Goal: Task Accomplishment & Management: Use online tool/utility

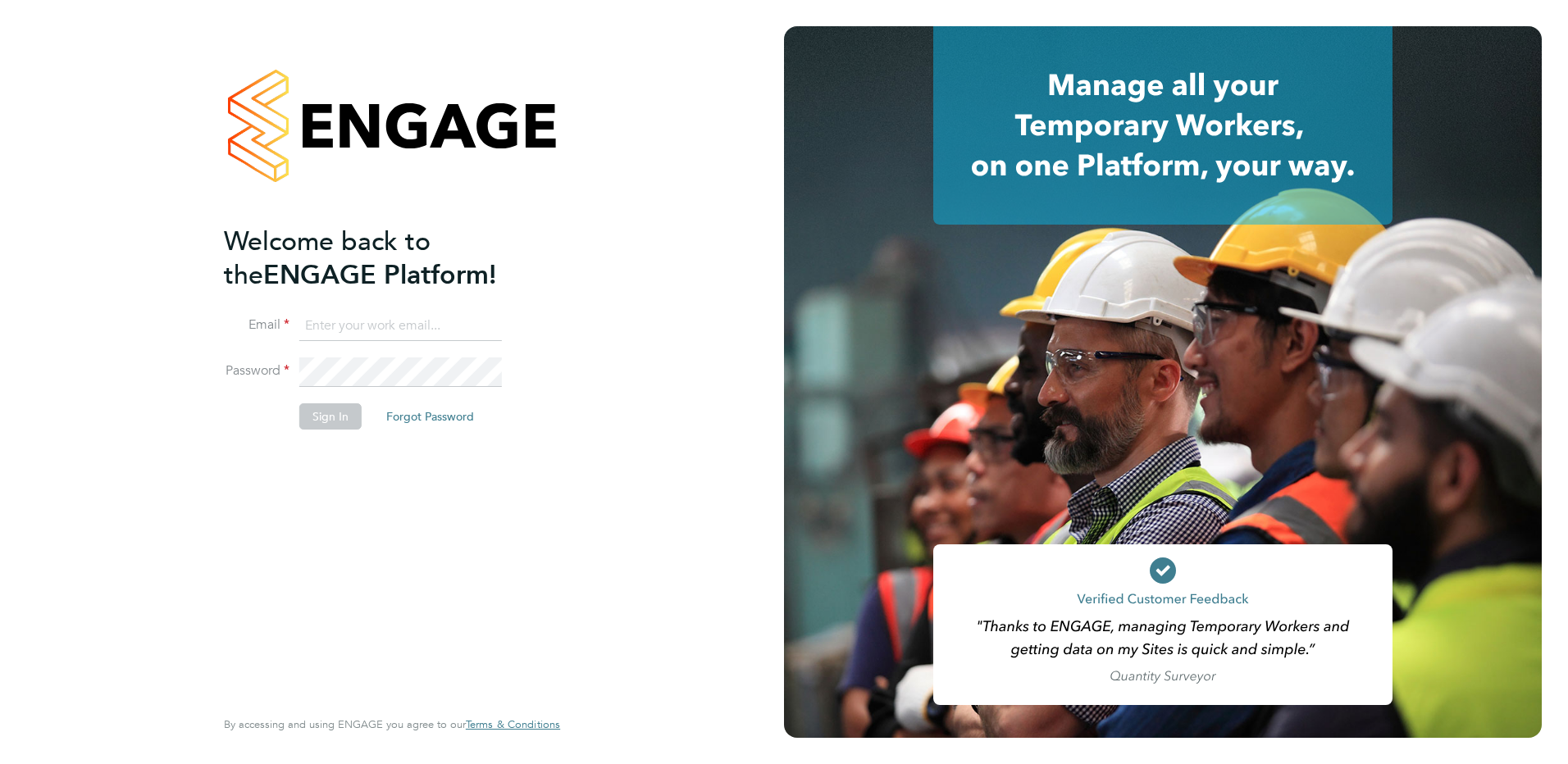
type input "creditcontrol@danielowen.co.uk"
click at [335, 416] on button "Sign In" at bounding box center [330, 416] width 63 height 26
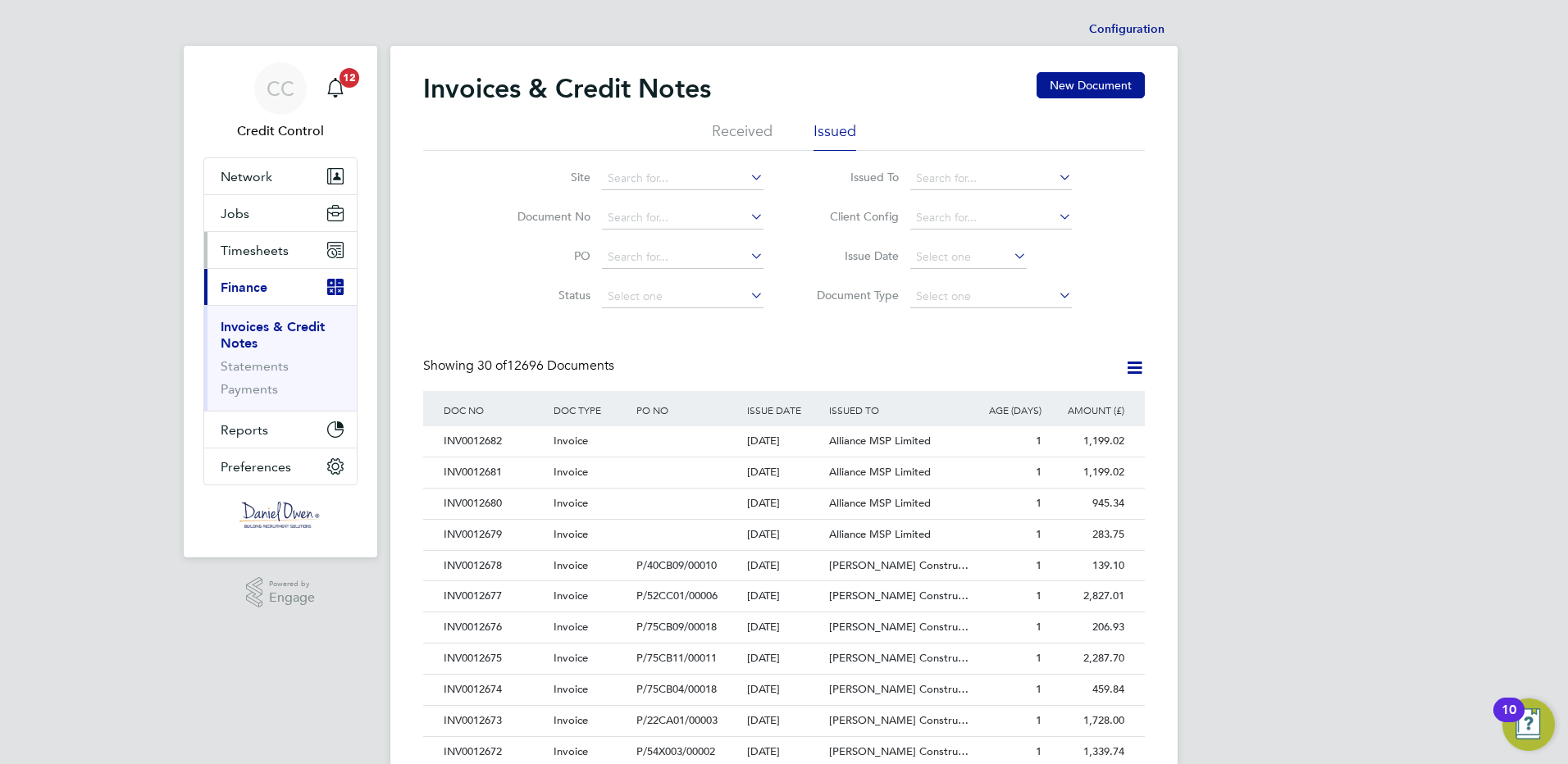
click at [270, 252] on span "Timesheets" at bounding box center [255, 250] width 68 height 16
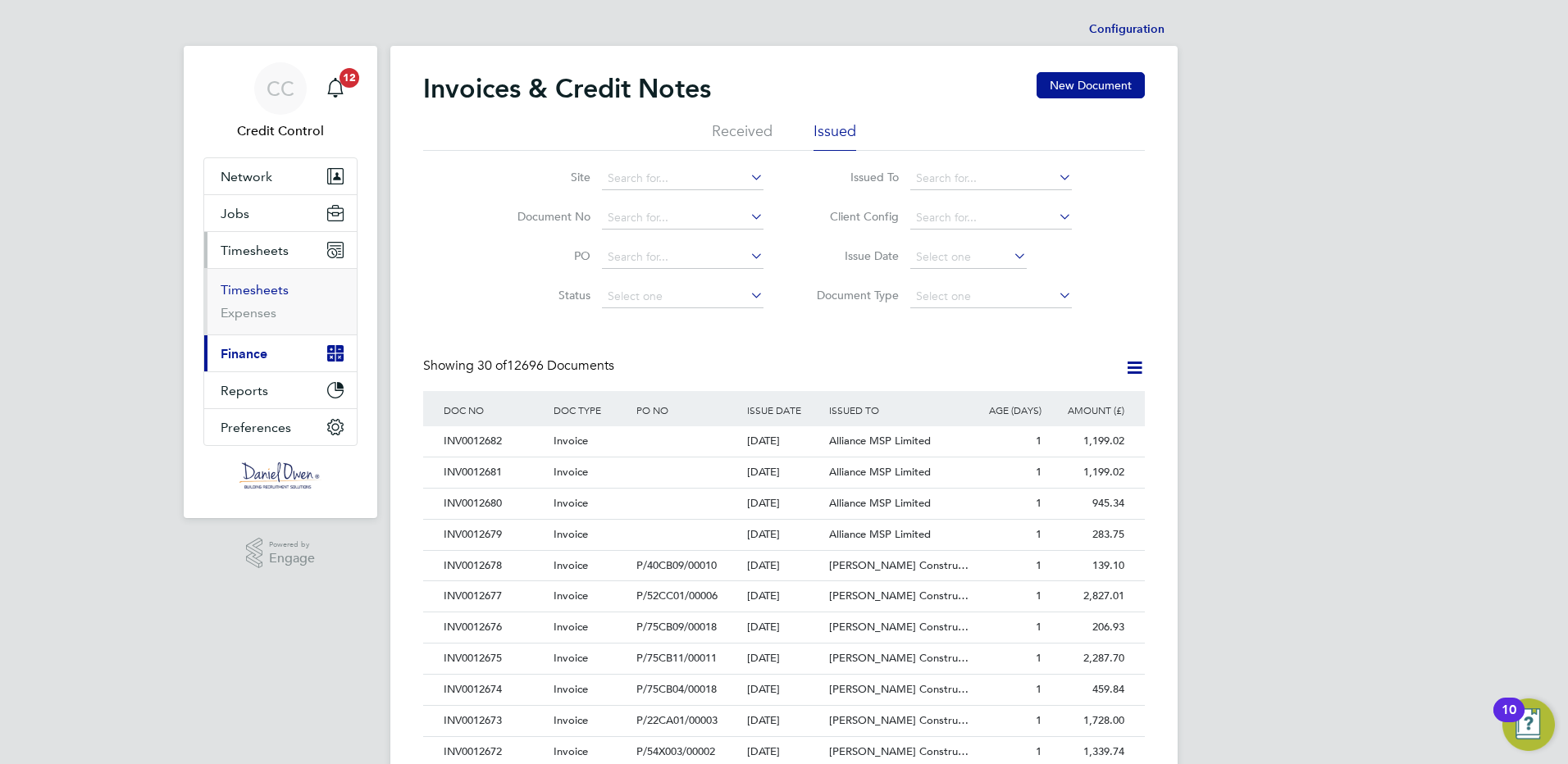
click at [262, 291] on link "Timesheets" at bounding box center [255, 290] width 68 height 16
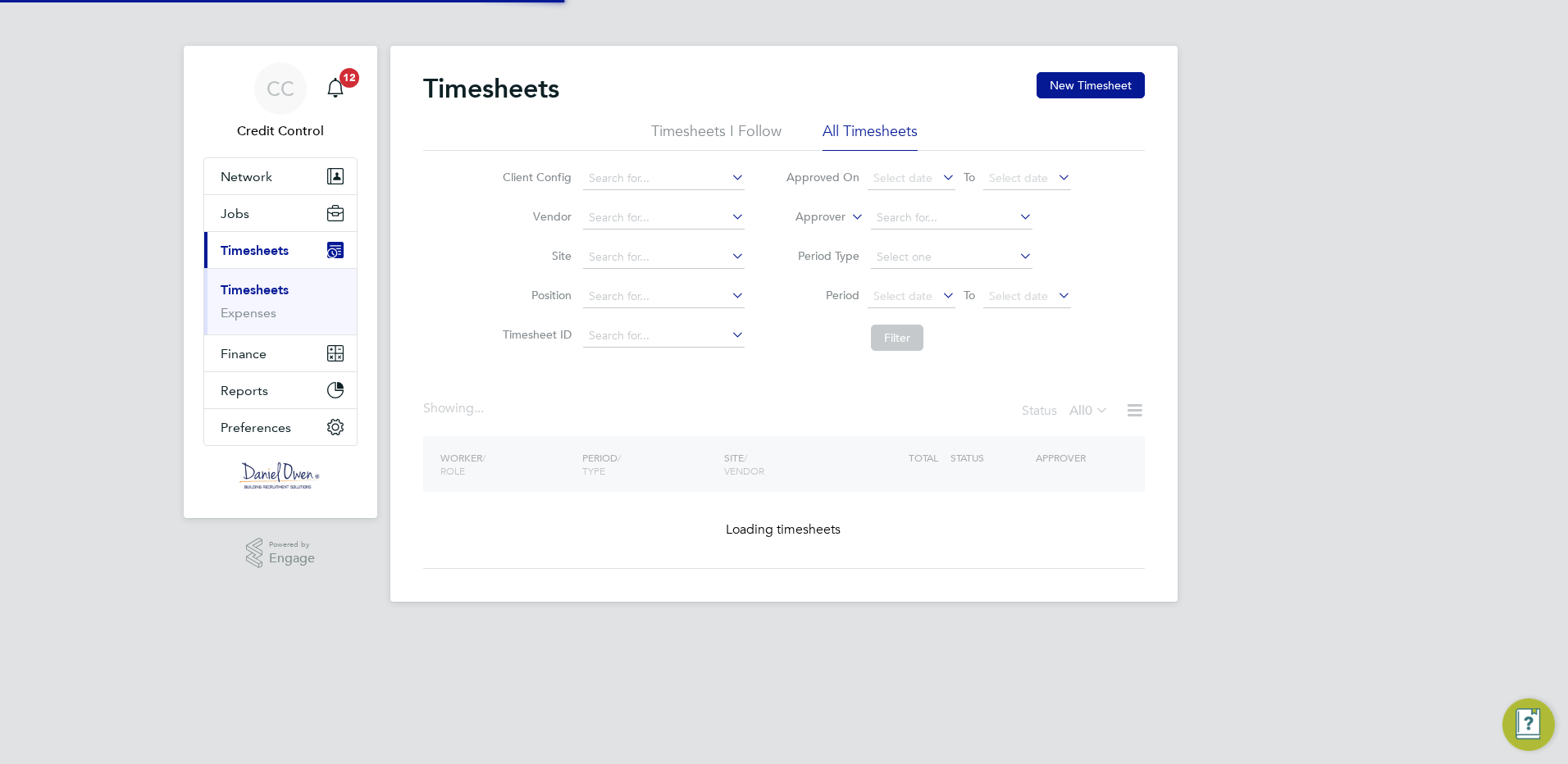
click at [834, 217] on label "Approver" at bounding box center [808, 218] width 74 height 17
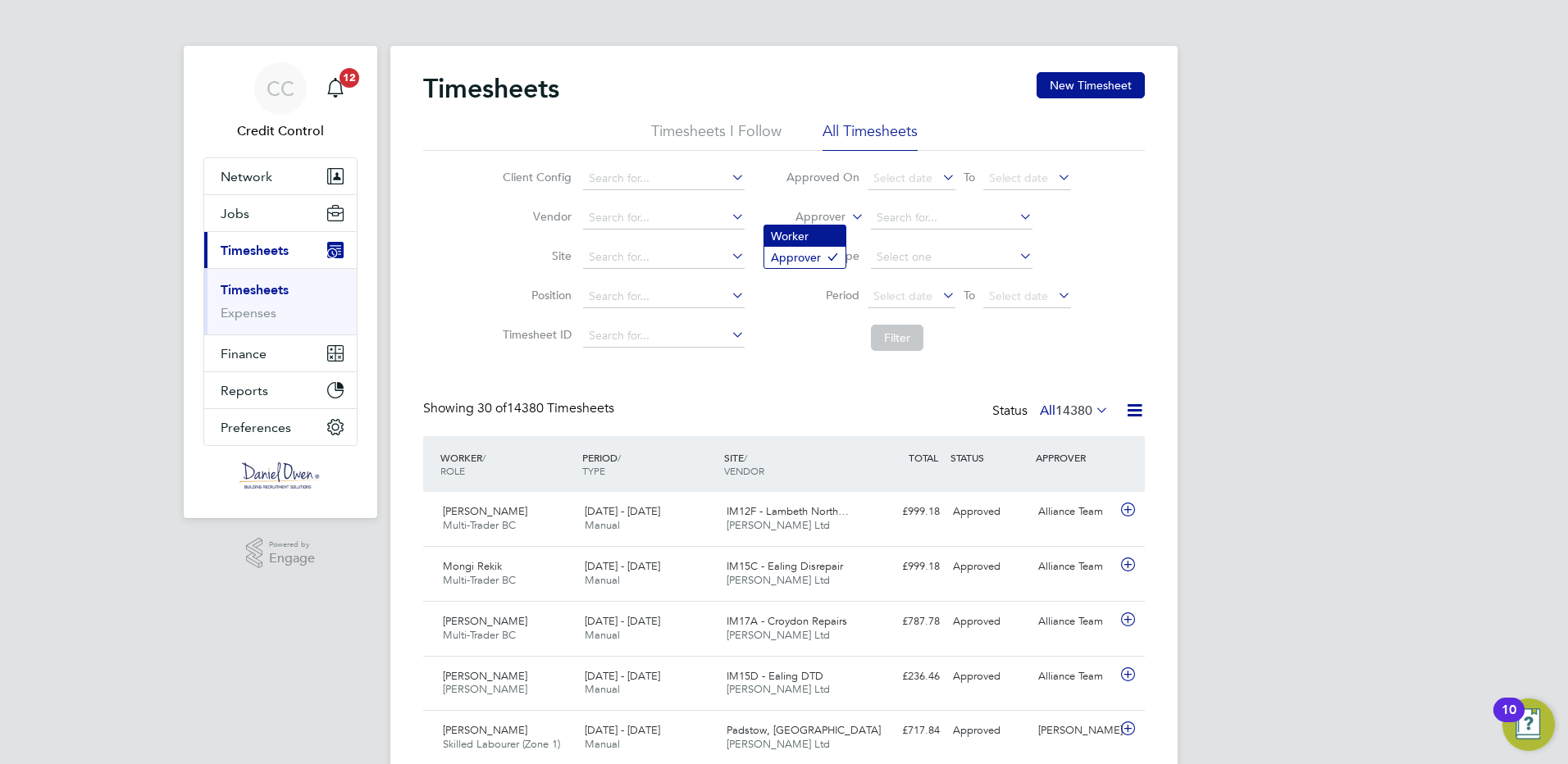
click at [817, 245] on li "Worker" at bounding box center [805, 235] width 81 height 21
click at [883, 221] on input at bounding box center [952, 218] width 162 height 23
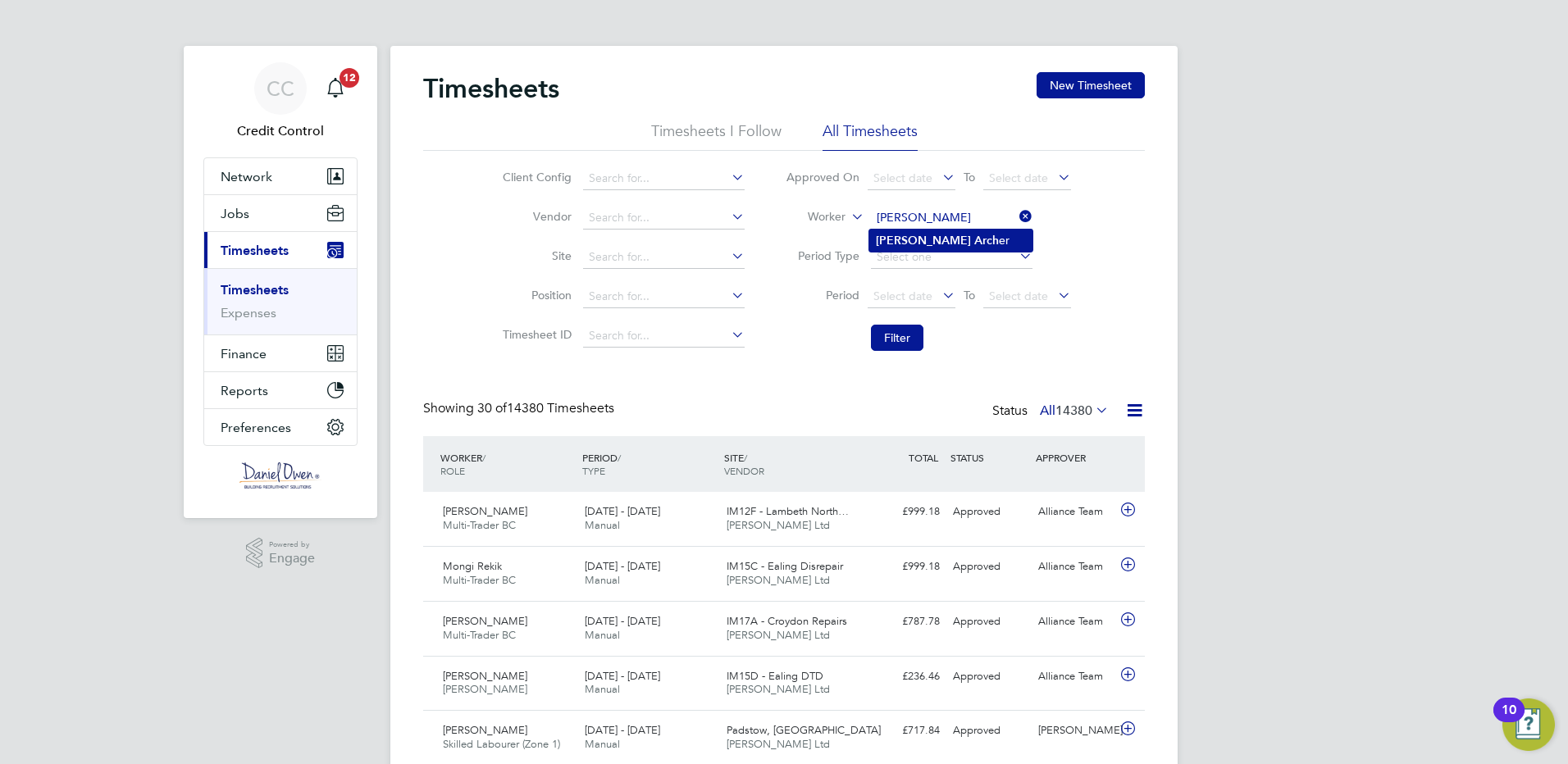
click at [896, 240] on b "[PERSON_NAME]" at bounding box center [923, 240] width 95 height 14
type input "[PERSON_NAME]"
click at [900, 337] on button "Filter" at bounding box center [897, 338] width 53 height 26
click at [1131, 506] on icon at bounding box center [1128, 510] width 20 height 13
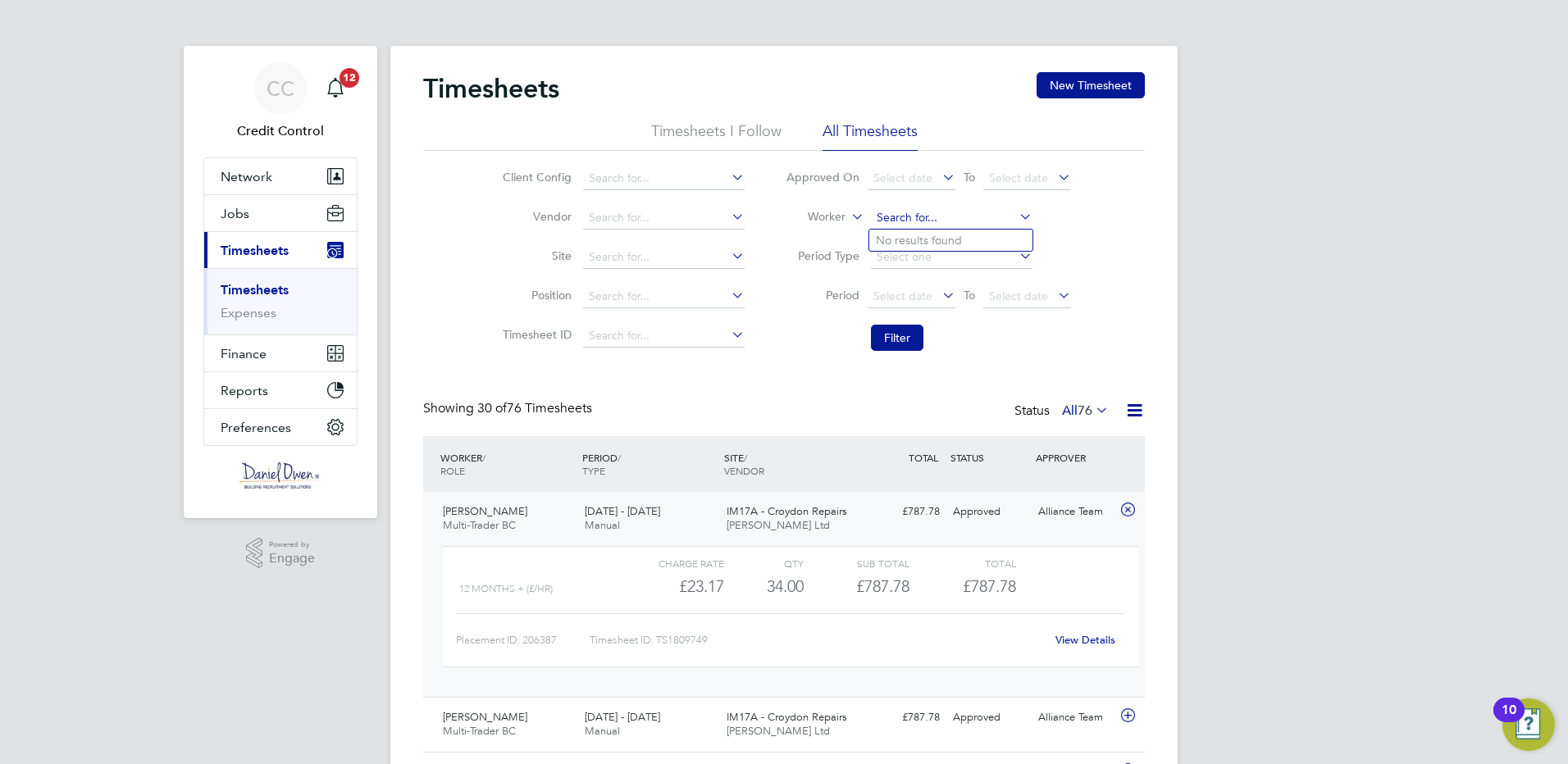
click at [964, 210] on input at bounding box center [952, 218] width 162 height 23
click at [933, 240] on li "[PERSON_NAME]" at bounding box center [952, 241] width 166 height 22
type input "[PERSON_NAME]"
click at [905, 329] on button "Filter" at bounding box center [897, 338] width 53 height 26
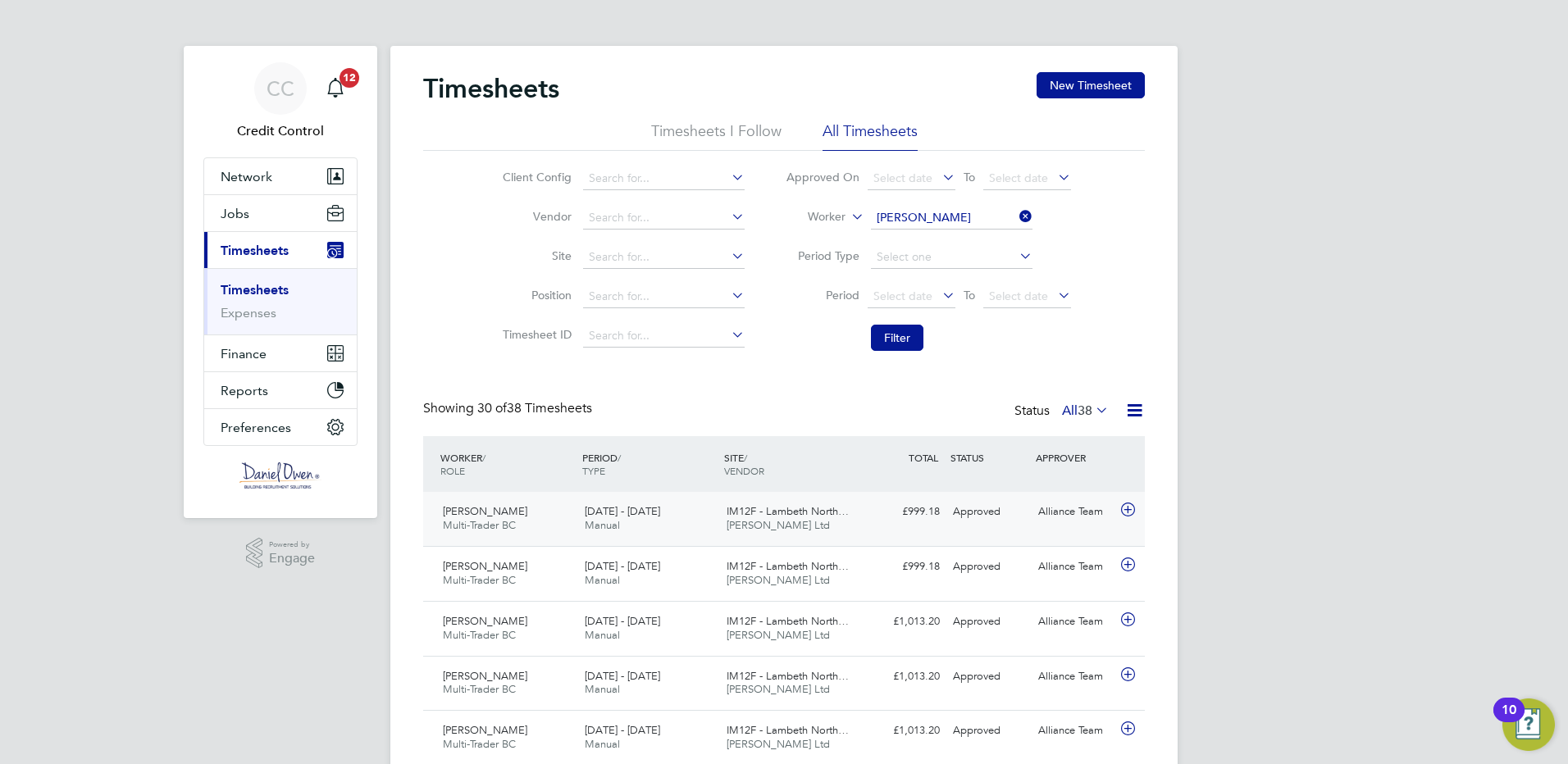
click at [1128, 512] on icon at bounding box center [1128, 510] width 20 height 13
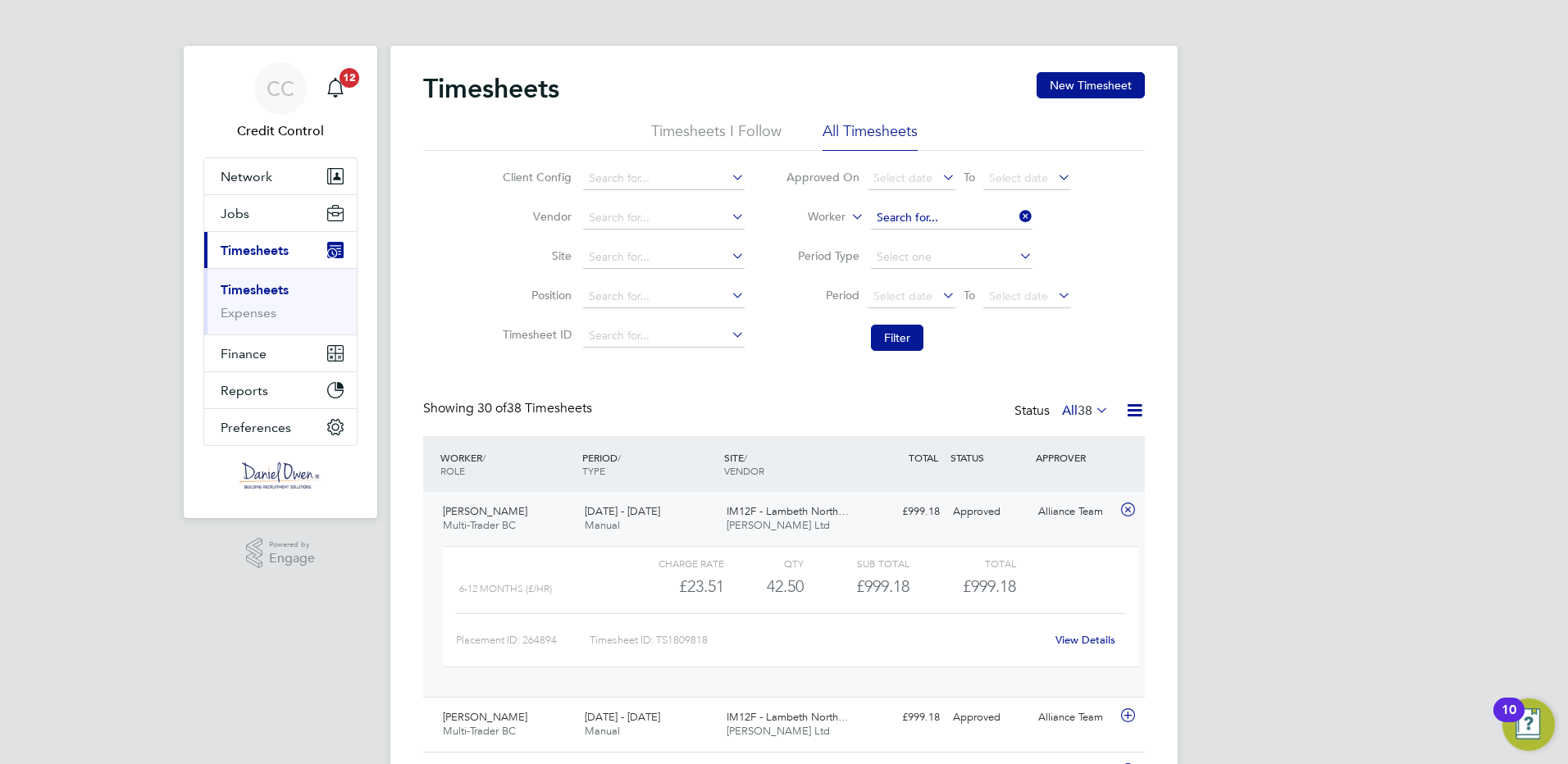
click at [985, 215] on input at bounding box center [952, 218] width 162 height 23
click at [928, 240] on li "[PERSON_NAME] is" at bounding box center [951, 241] width 163 height 22
type input "[PERSON_NAME]"
click at [899, 343] on button "Filter" at bounding box center [897, 338] width 53 height 26
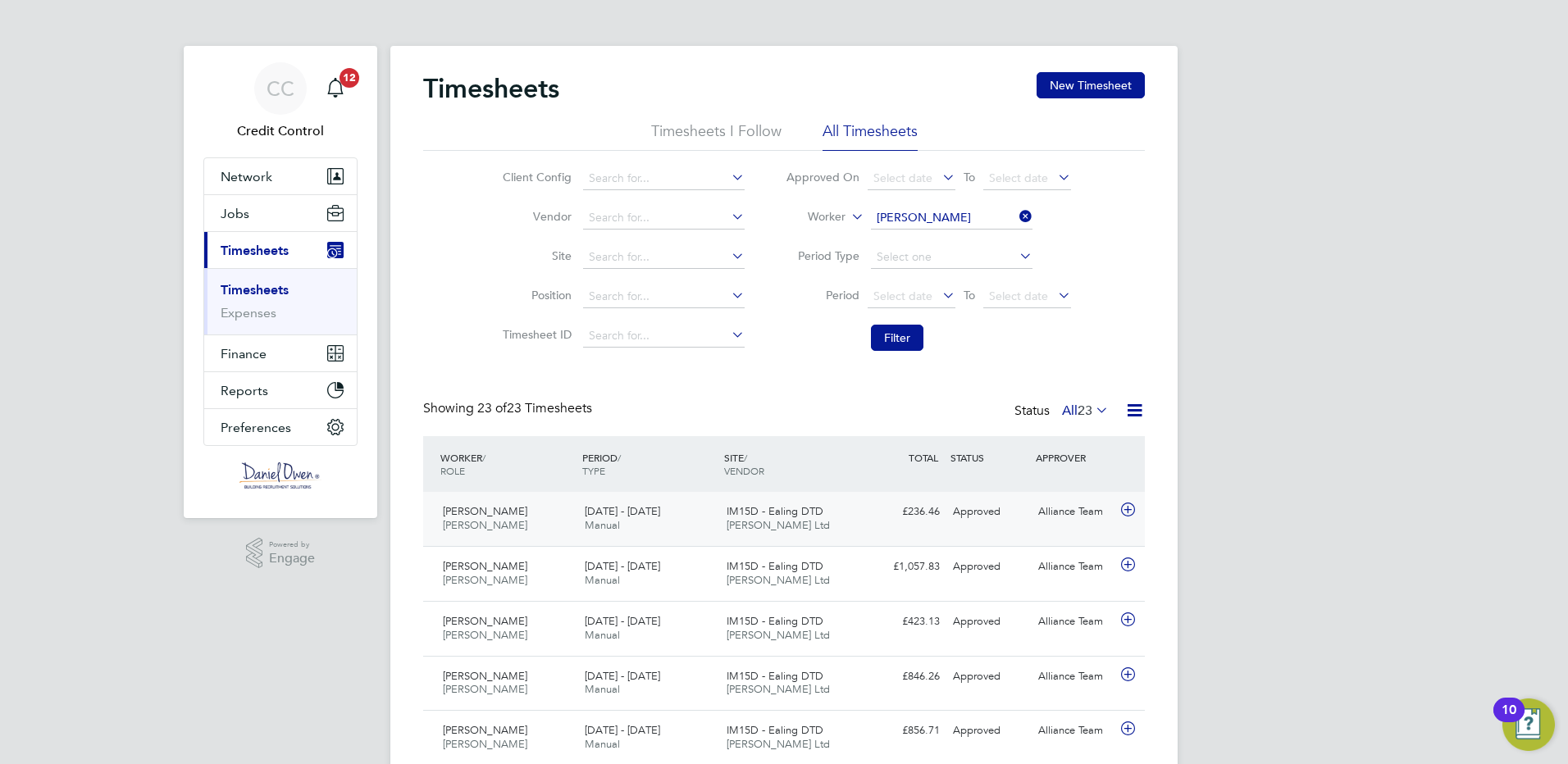
click at [1128, 507] on icon at bounding box center [1128, 510] width 20 height 13
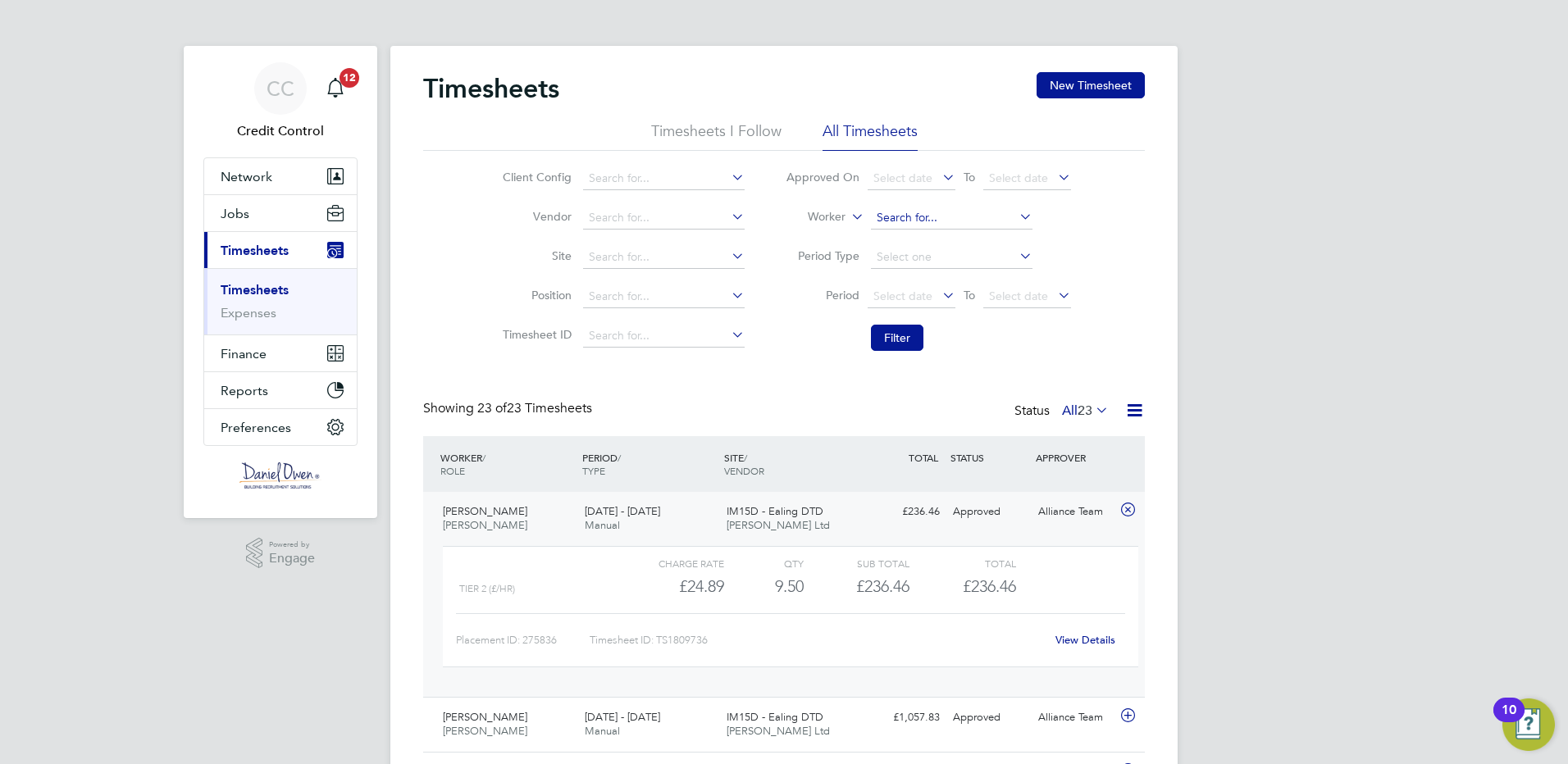
click at [947, 215] on input at bounding box center [952, 218] width 162 height 23
click at [927, 244] on li "Mongi Rekik" at bounding box center [951, 241] width 163 height 22
type input "Mongi Rekik"
click at [900, 338] on button "Filter" at bounding box center [897, 338] width 53 height 26
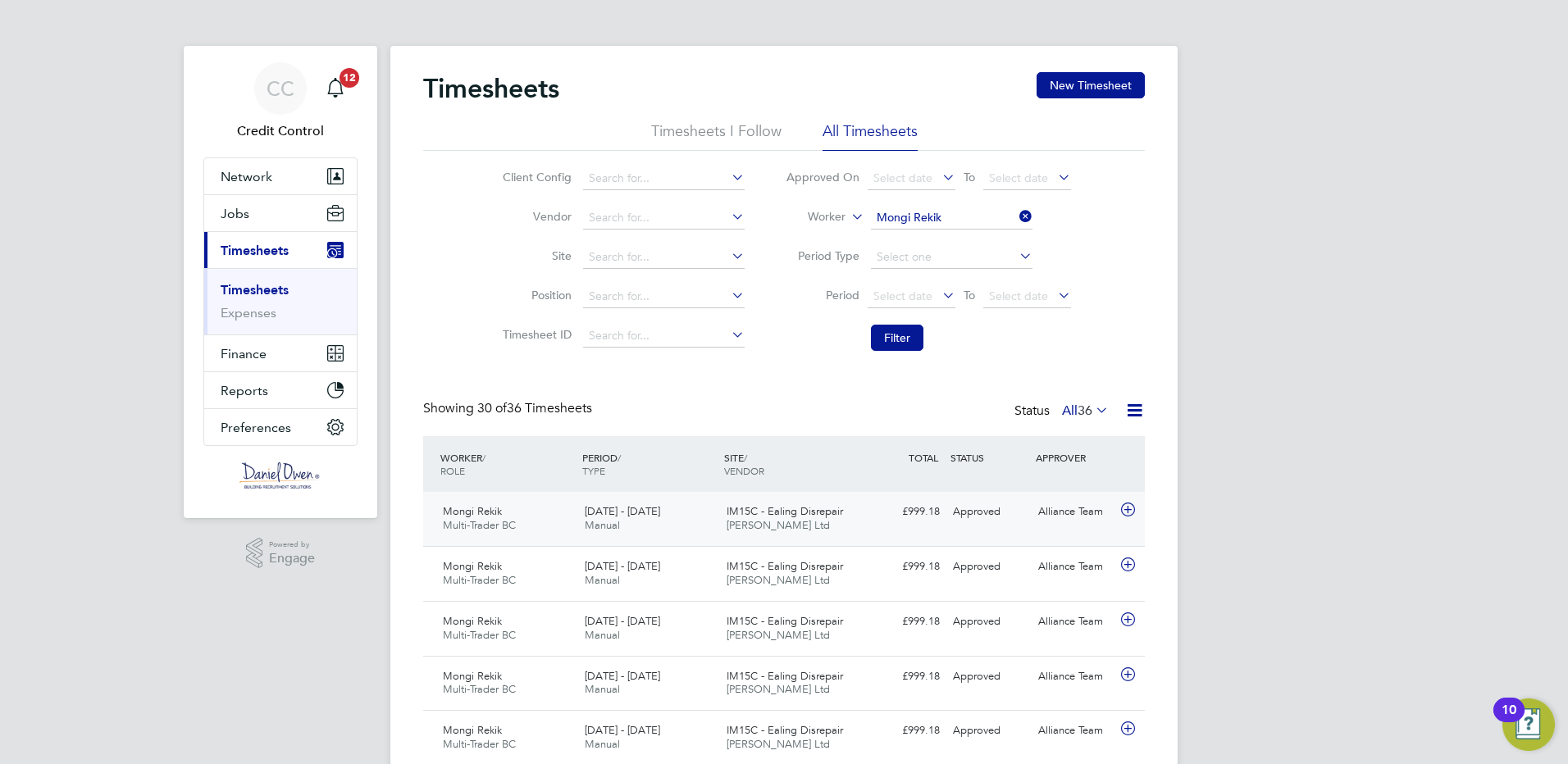
click at [1129, 507] on icon at bounding box center [1128, 510] width 20 height 13
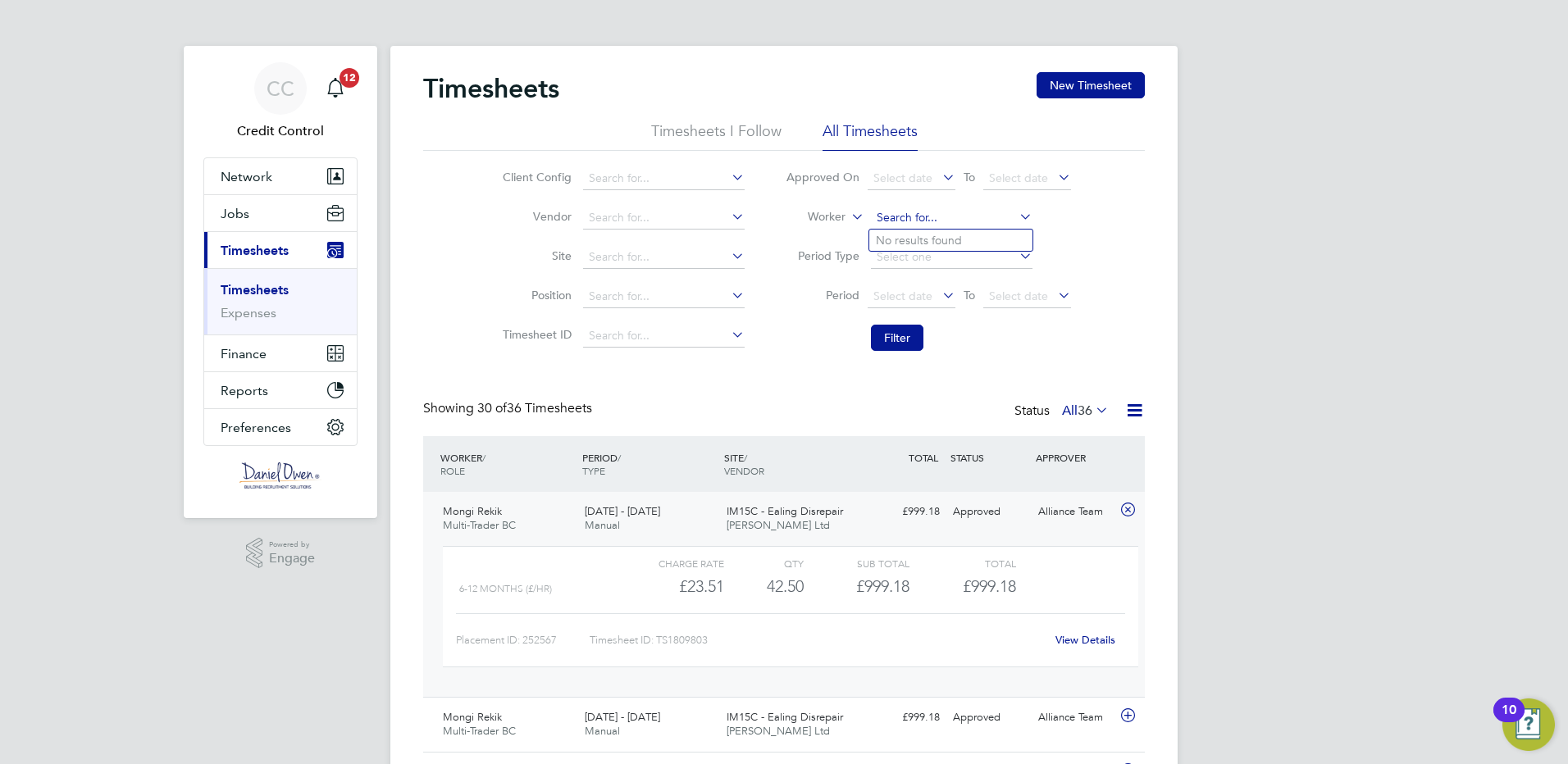
click at [948, 218] on input at bounding box center [952, 218] width 162 height 23
click at [932, 238] on li "Cra ig [PERSON_NAME]" at bounding box center [951, 241] width 163 height 22
type input "[PERSON_NAME]"
click at [892, 337] on button "Filter" at bounding box center [897, 338] width 53 height 26
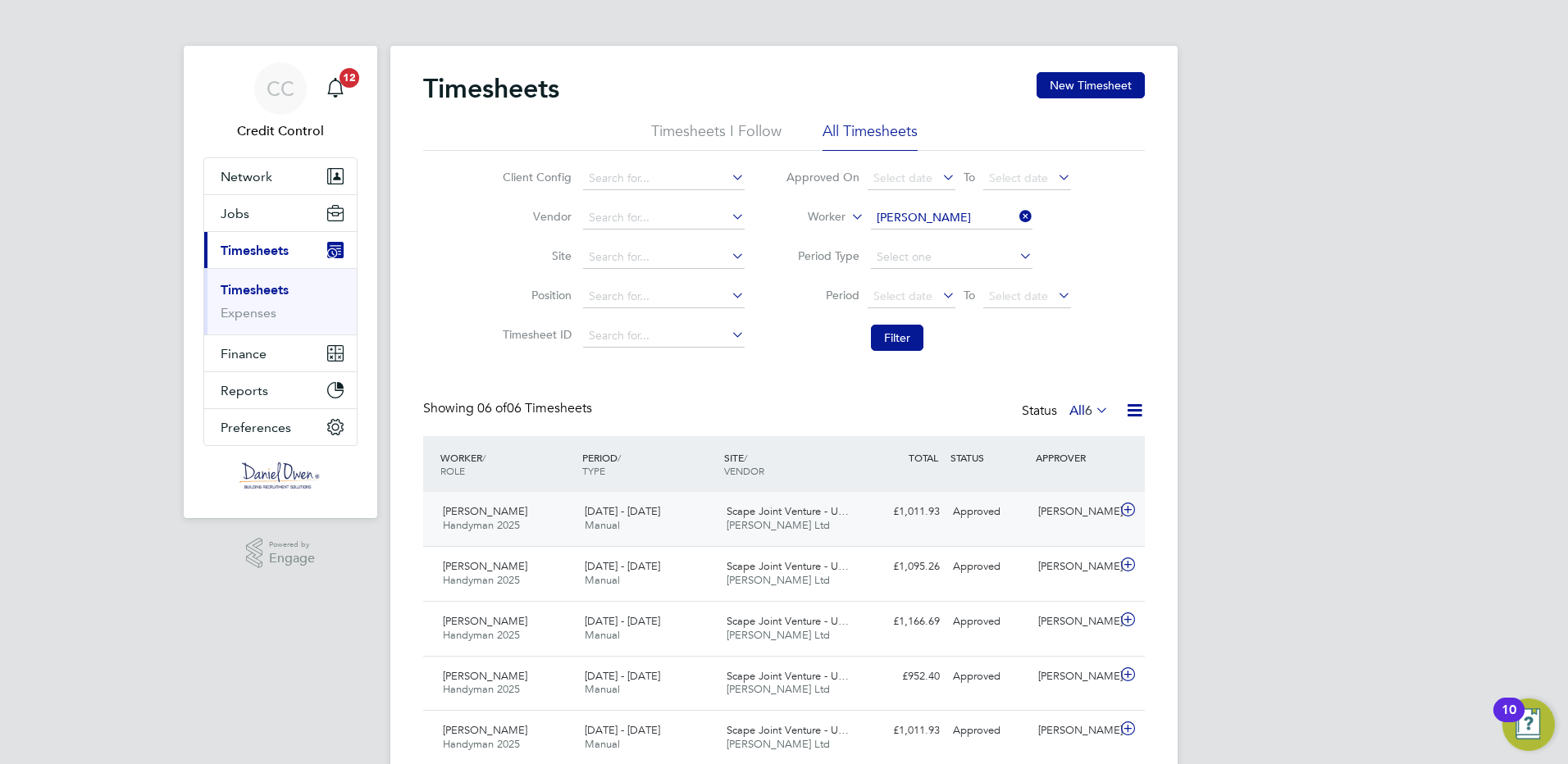
click at [1131, 507] on icon at bounding box center [1128, 510] width 20 height 13
